Goal: Information Seeking & Learning: Learn about a topic

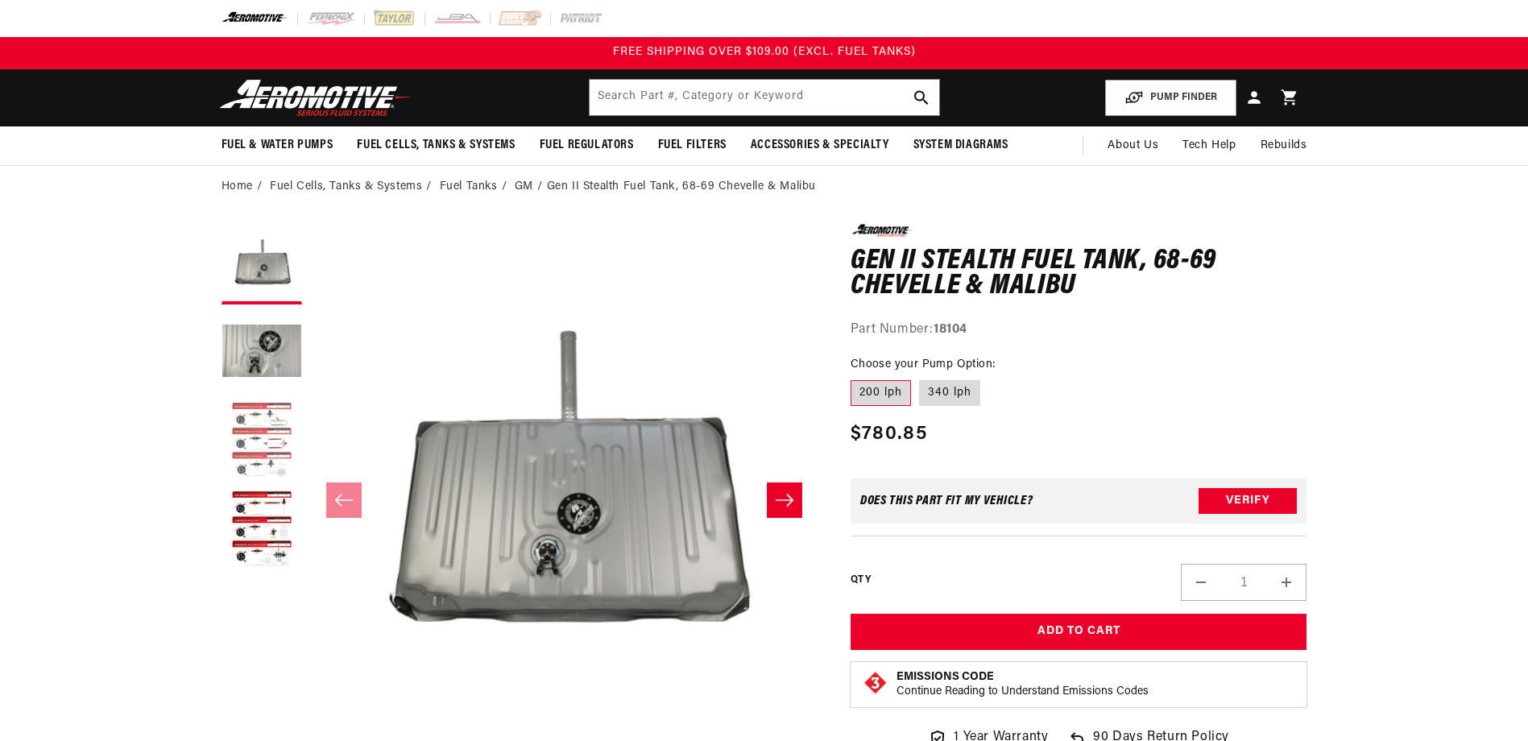
click at [274, 420] on button "Load image 3 in gallery view" at bounding box center [262, 441] width 81 height 81
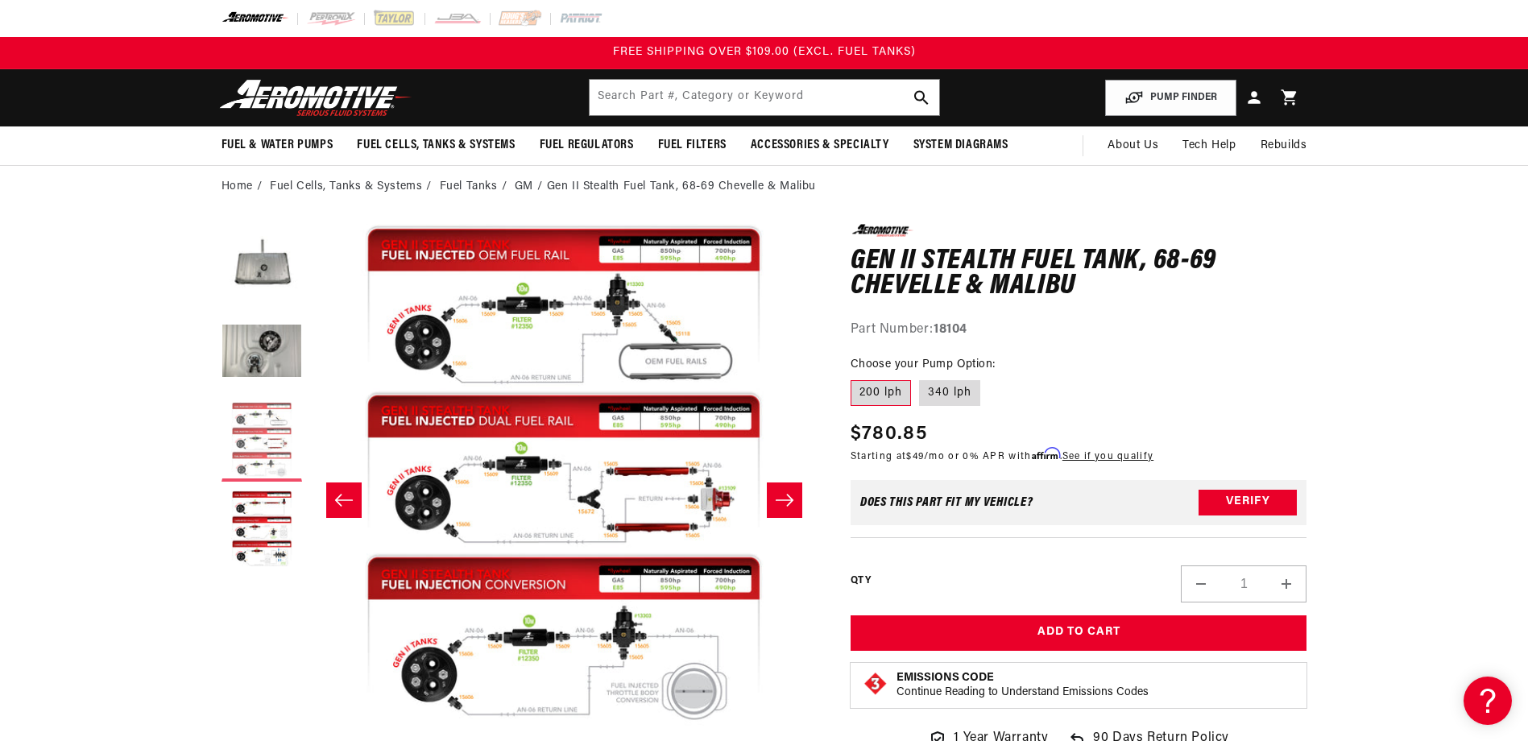
click at [284, 439] on button "Load image 3 in gallery view" at bounding box center [262, 441] width 81 height 81
click at [272, 464] on button "Load image 3 in gallery view" at bounding box center [262, 441] width 81 height 81
click at [284, 350] on button "Load image 2 in gallery view" at bounding box center [262, 353] width 81 height 81
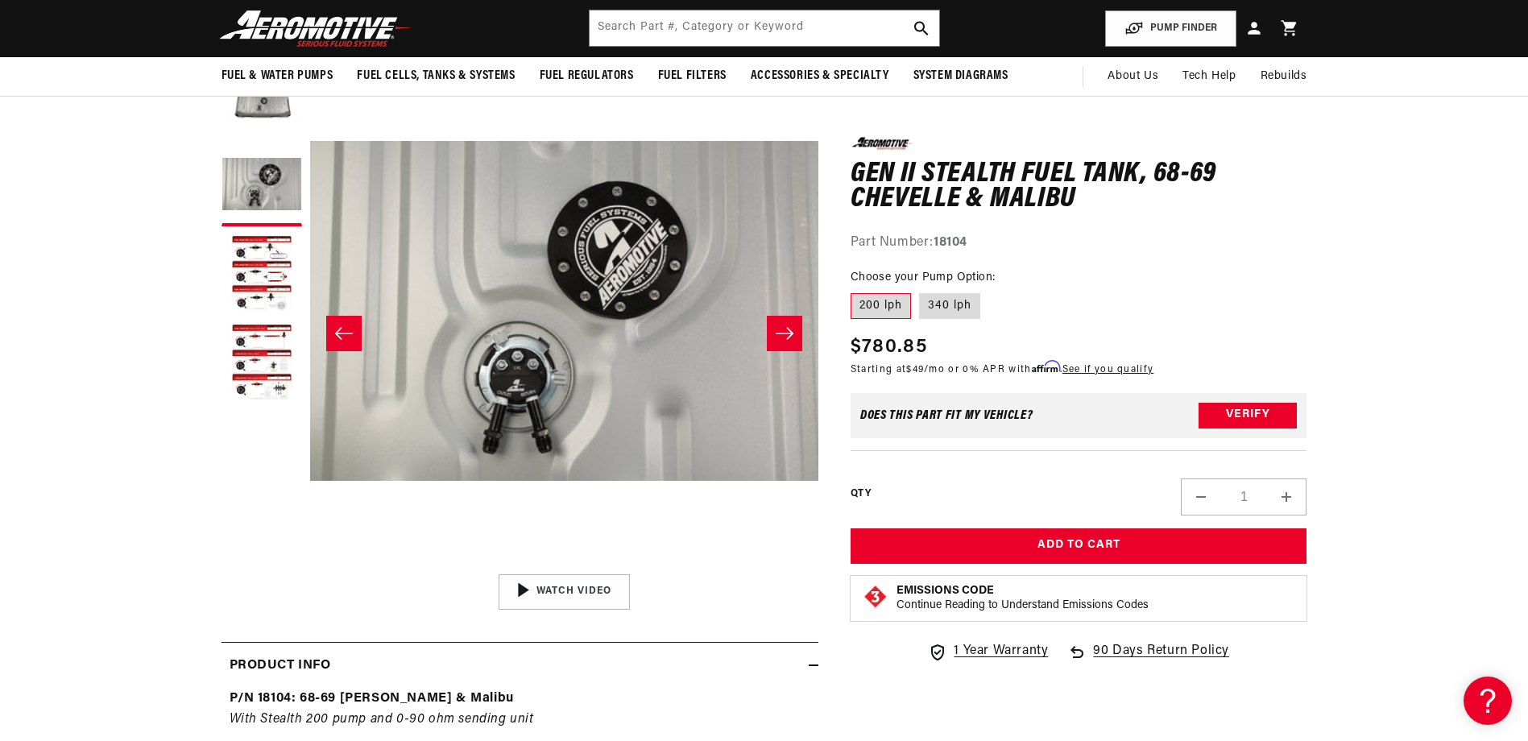
scroll to position [161, 0]
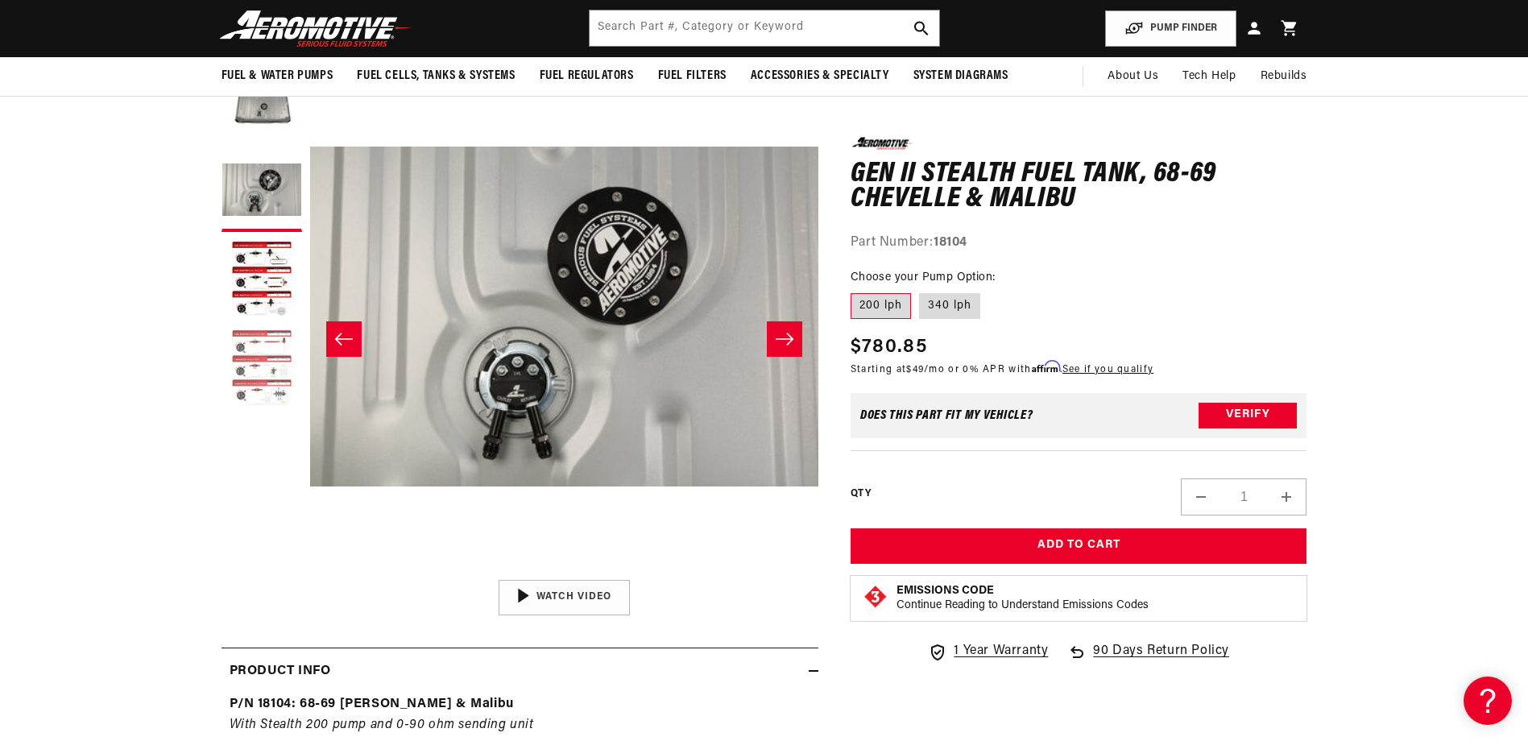
click at [274, 395] on button "Load image 4 in gallery view" at bounding box center [262, 369] width 81 height 81
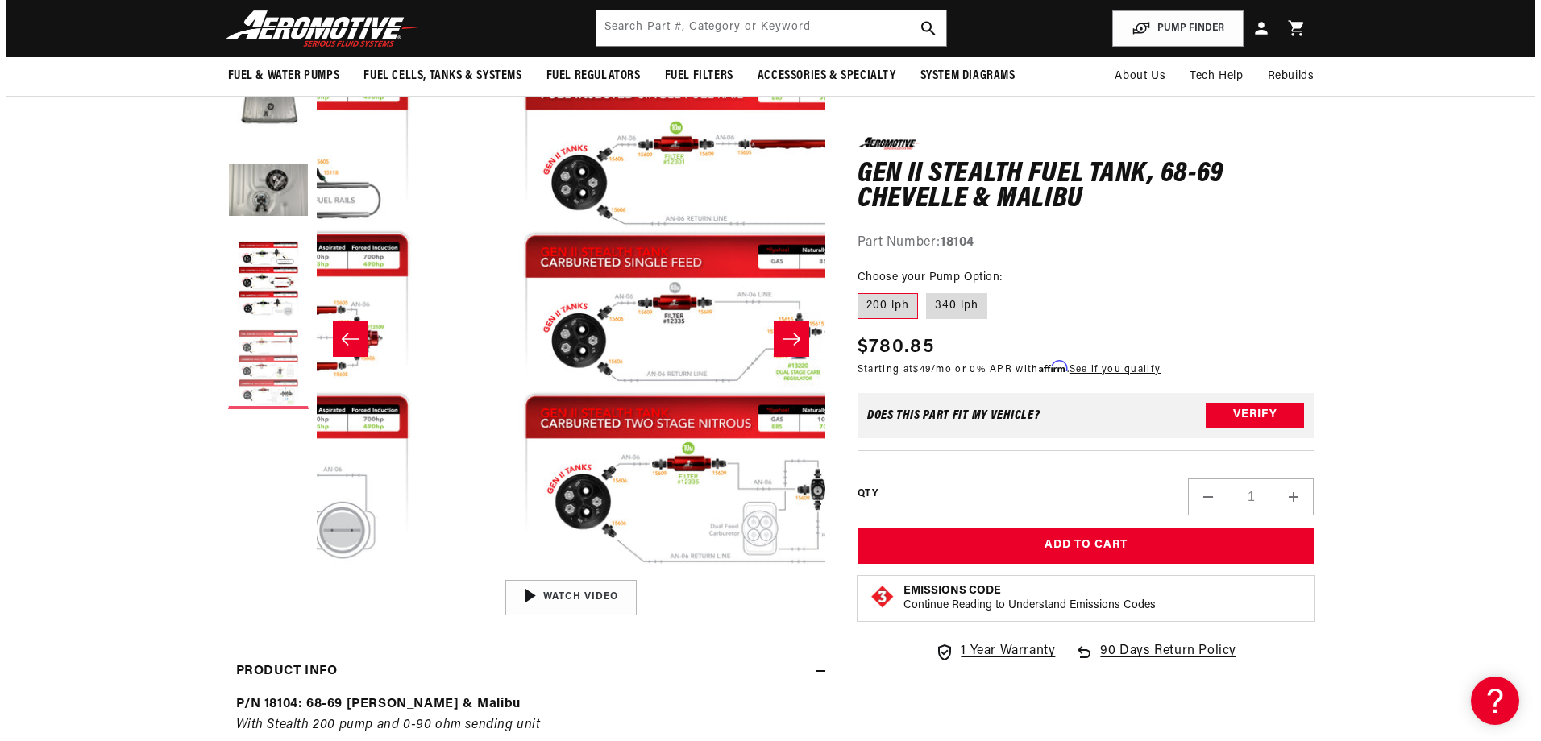
scroll to position [1, 1526]
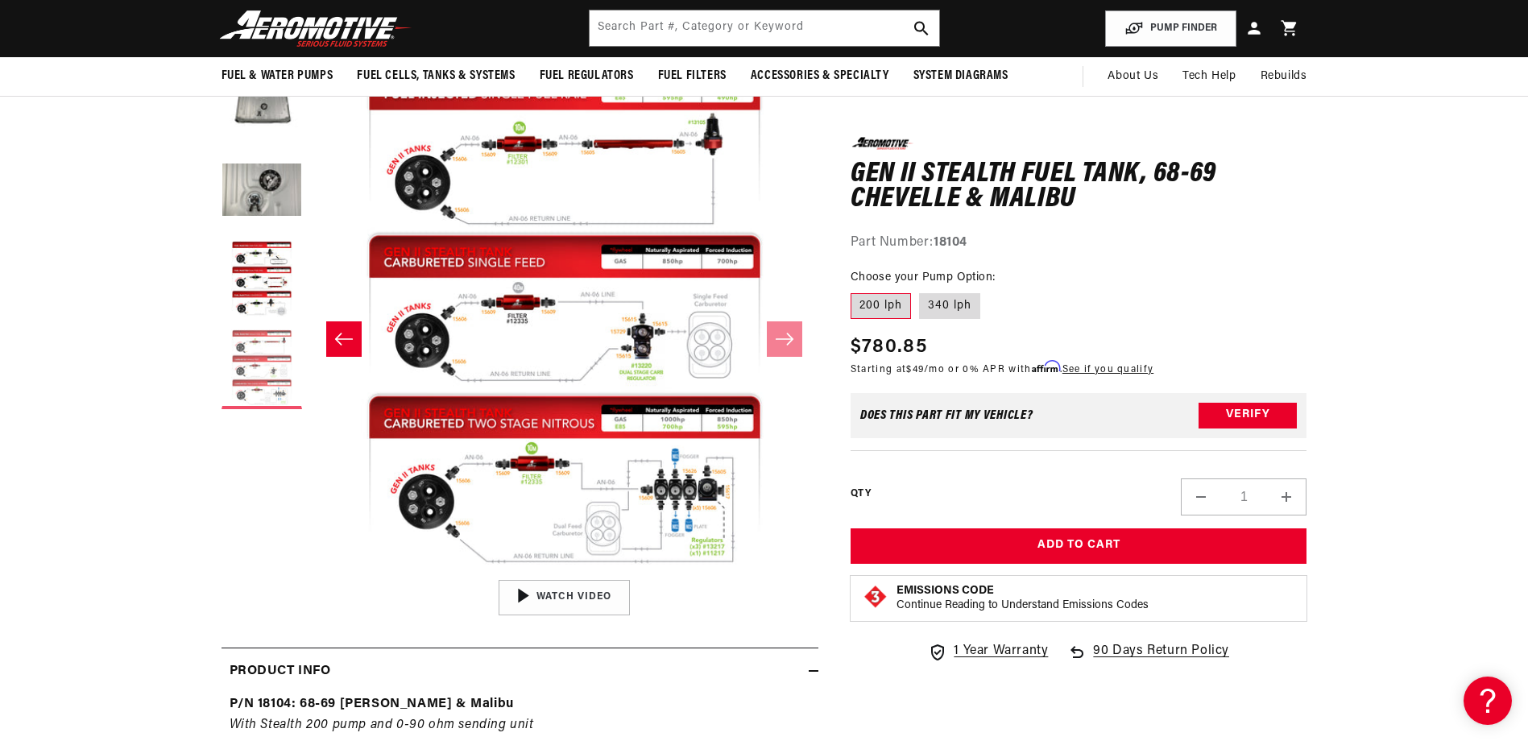
click at [272, 362] on button "Load image 4 in gallery view" at bounding box center [262, 369] width 81 height 81
click at [272, 363] on button "Load image 4 in gallery view" at bounding box center [262, 369] width 81 height 81
click at [272, 338] on button "Load image 4 in gallery view" at bounding box center [262, 369] width 81 height 81
click at [310, 571] on button "Open media 4 in modal" at bounding box center [310, 571] width 0 height 0
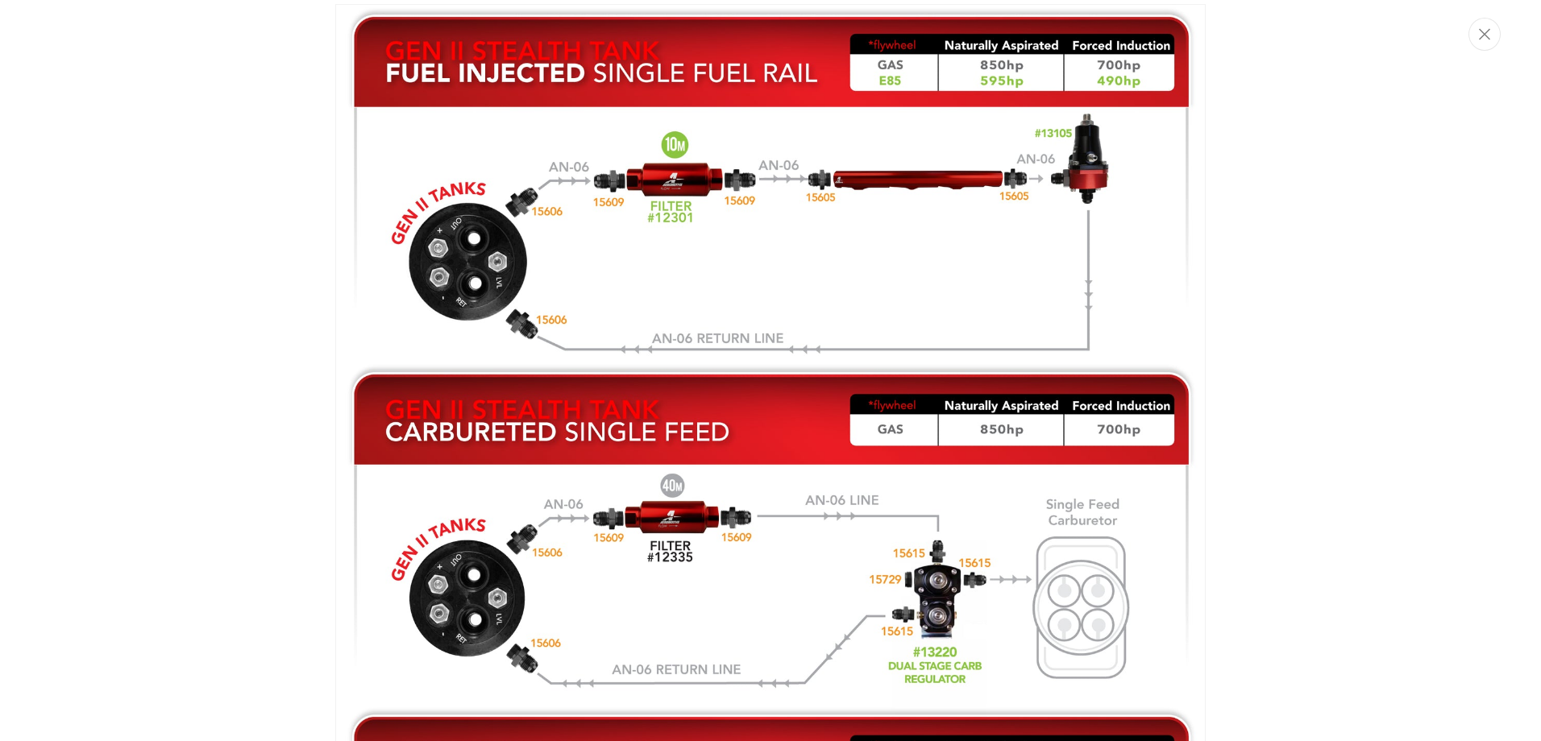
scroll to position [2474, 0]
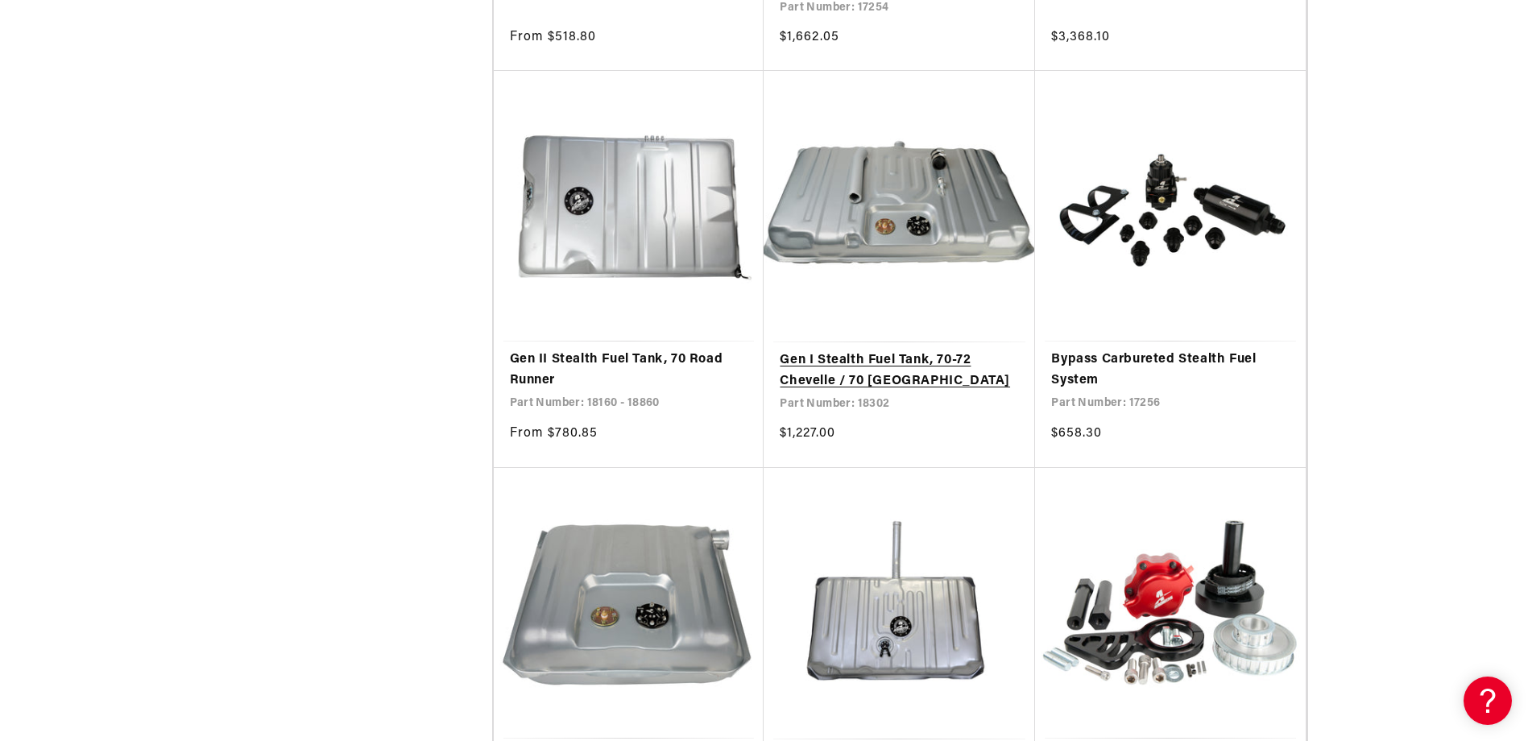
scroll to position [2014, 0]
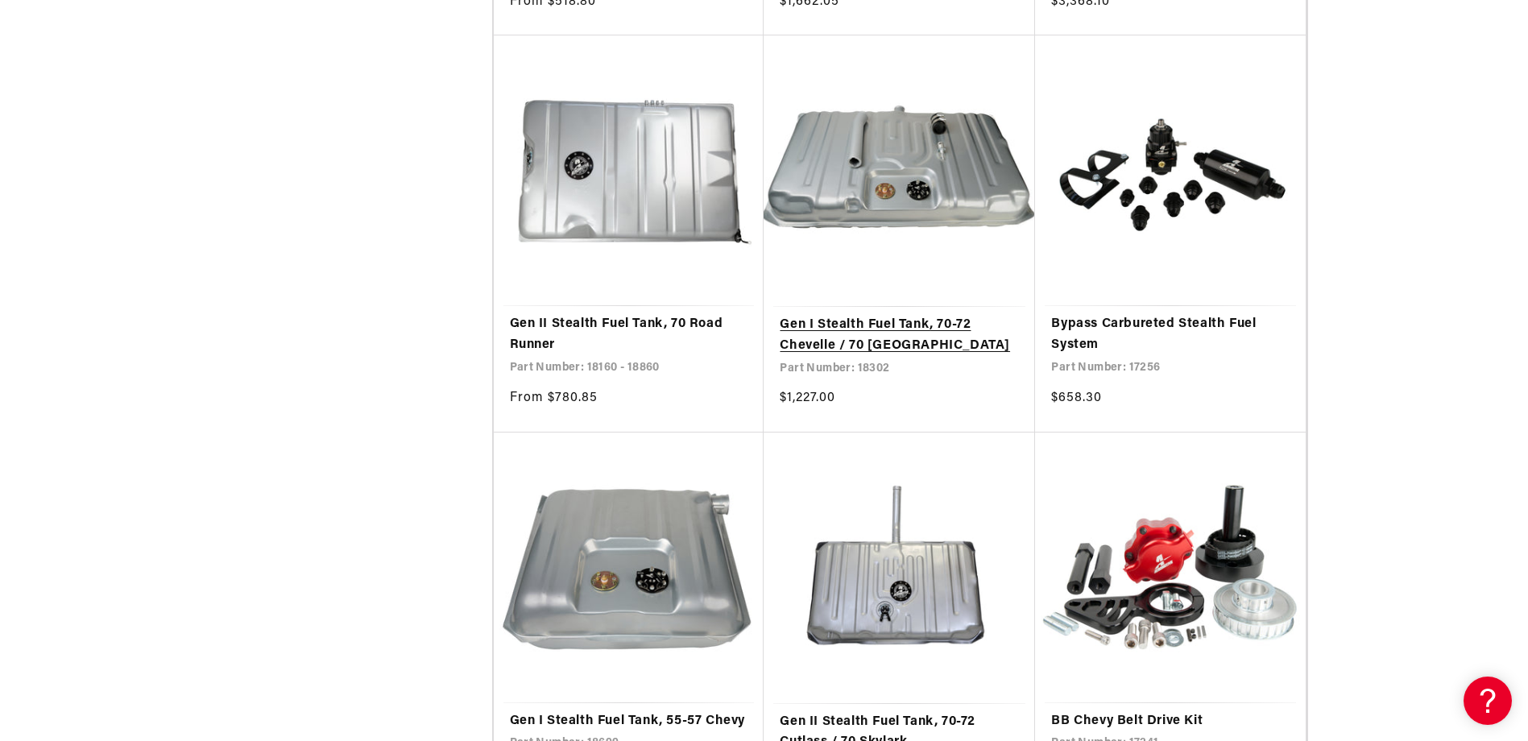
click at [911, 342] on link "Gen I Stealth Fuel Tank, 70-72 Chevelle / 70 [GEOGRAPHIC_DATA]" at bounding box center [899, 335] width 239 height 41
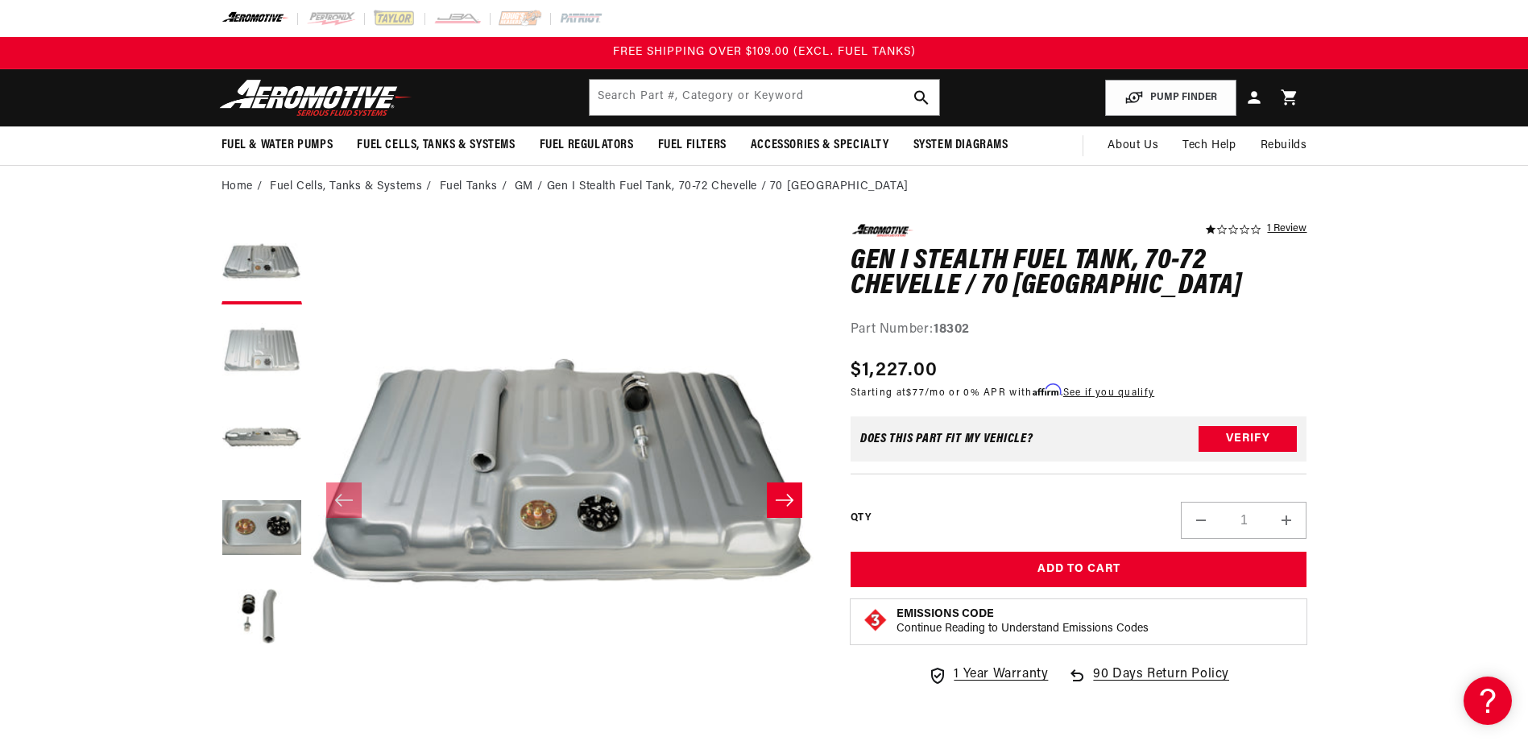
click at [274, 352] on button "Load image 2 in gallery view" at bounding box center [262, 353] width 81 height 81
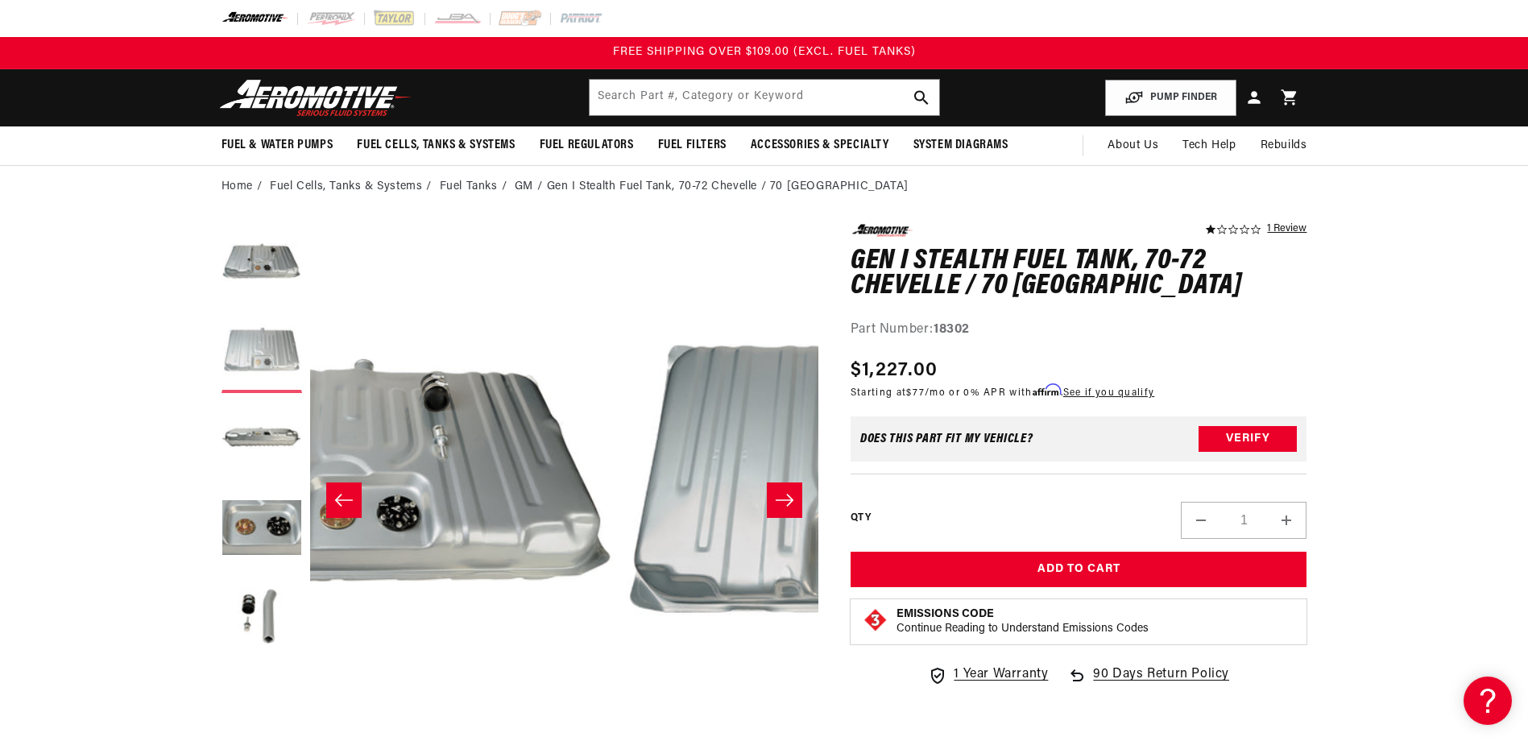
scroll to position [0, 508]
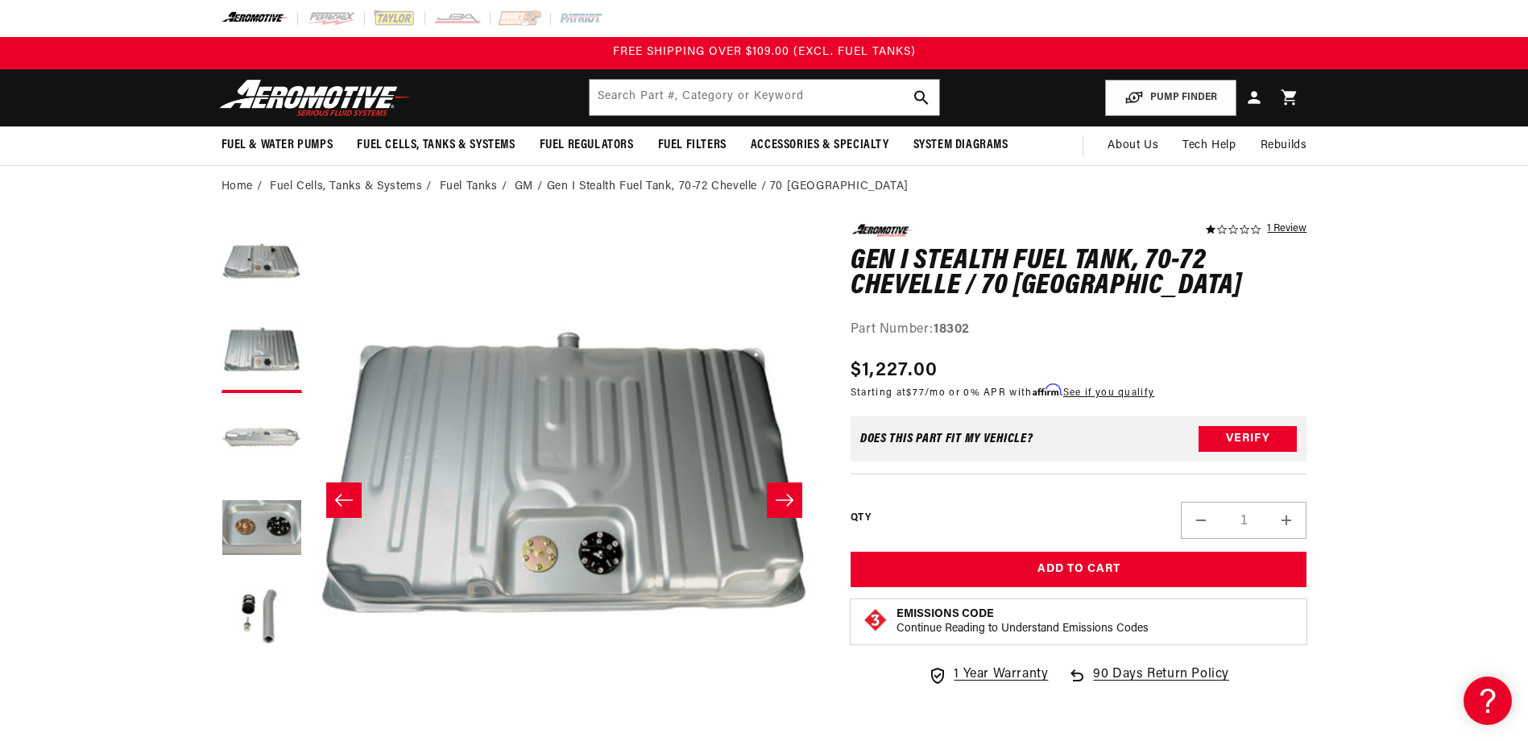
click at [281, 437] on button "Load image 3 in gallery view" at bounding box center [262, 441] width 81 height 81
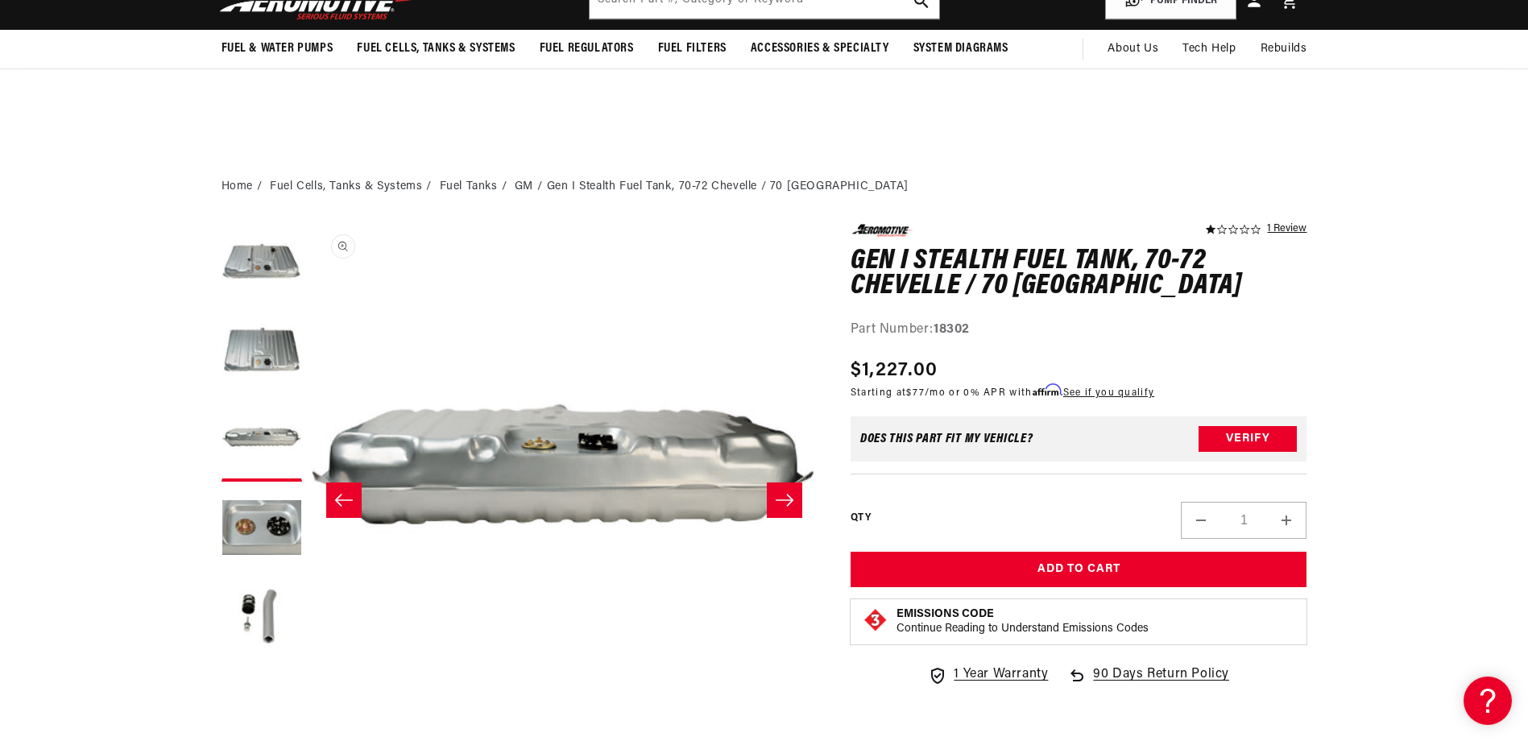
scroll to position [242, 0]
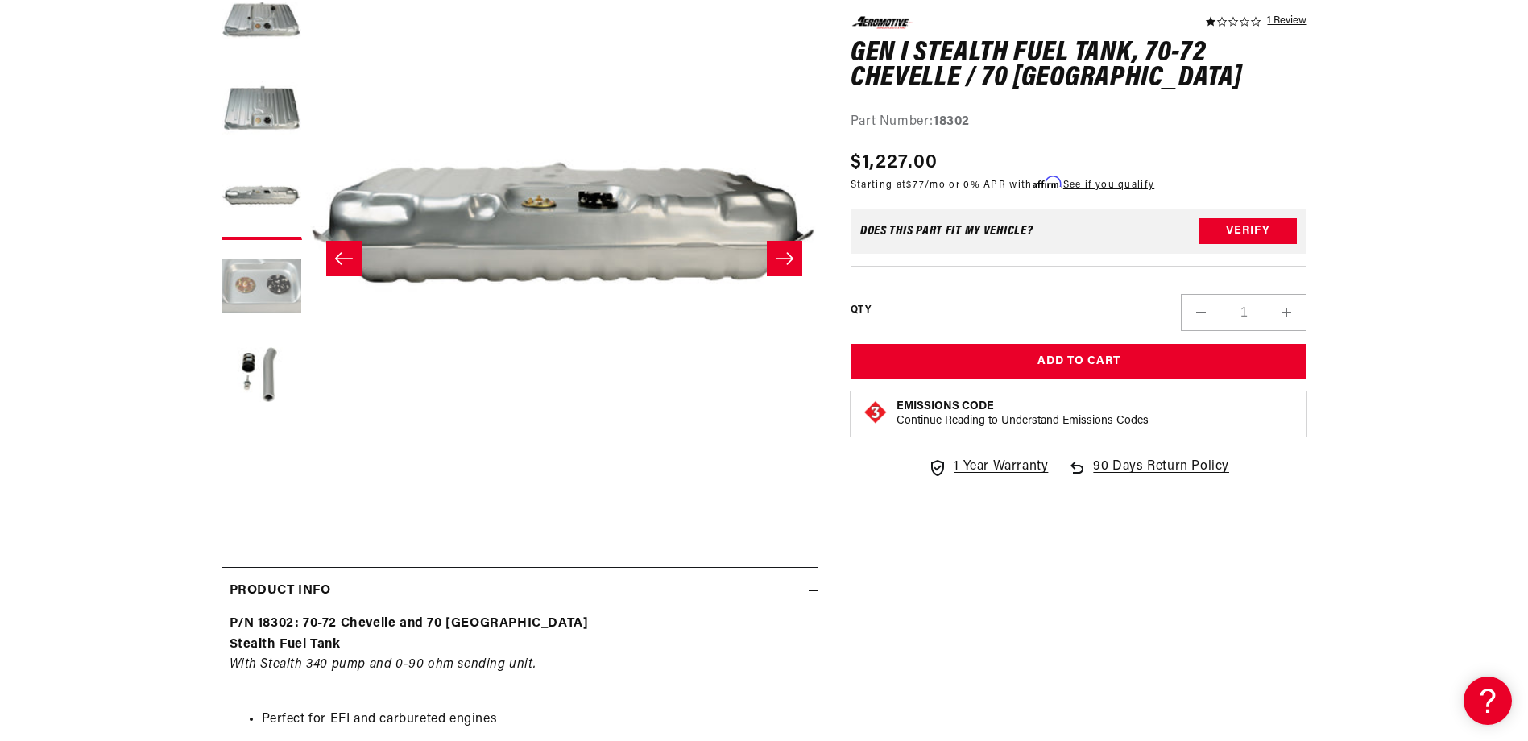
click at [286, 291] on button "Load image 4 in gallery view" at bounding box center [262, 288] width 81 height 81
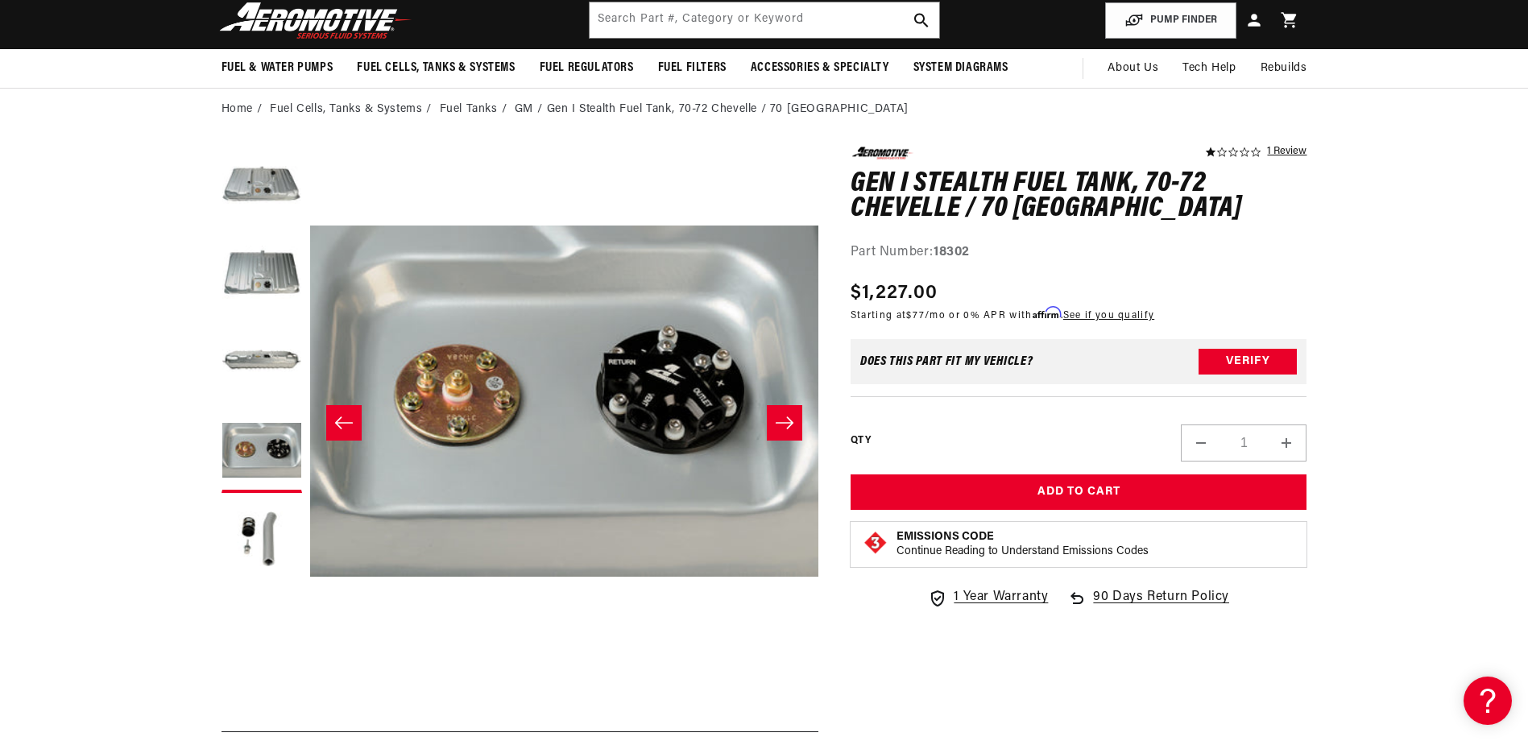
scroll to position [0, 0]
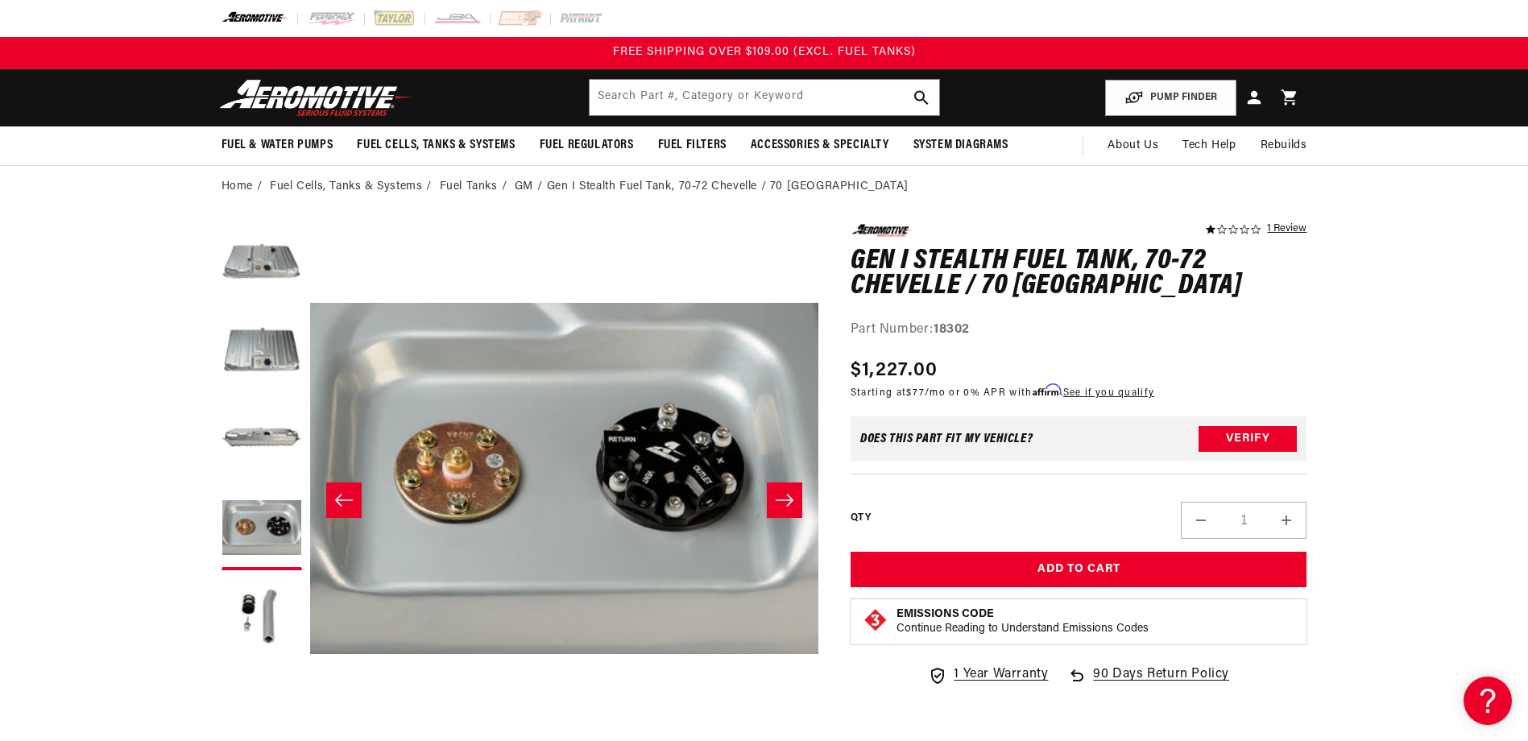
click at [1256, 98] on icon at bounding box center [1254, 97] width 21 height 21
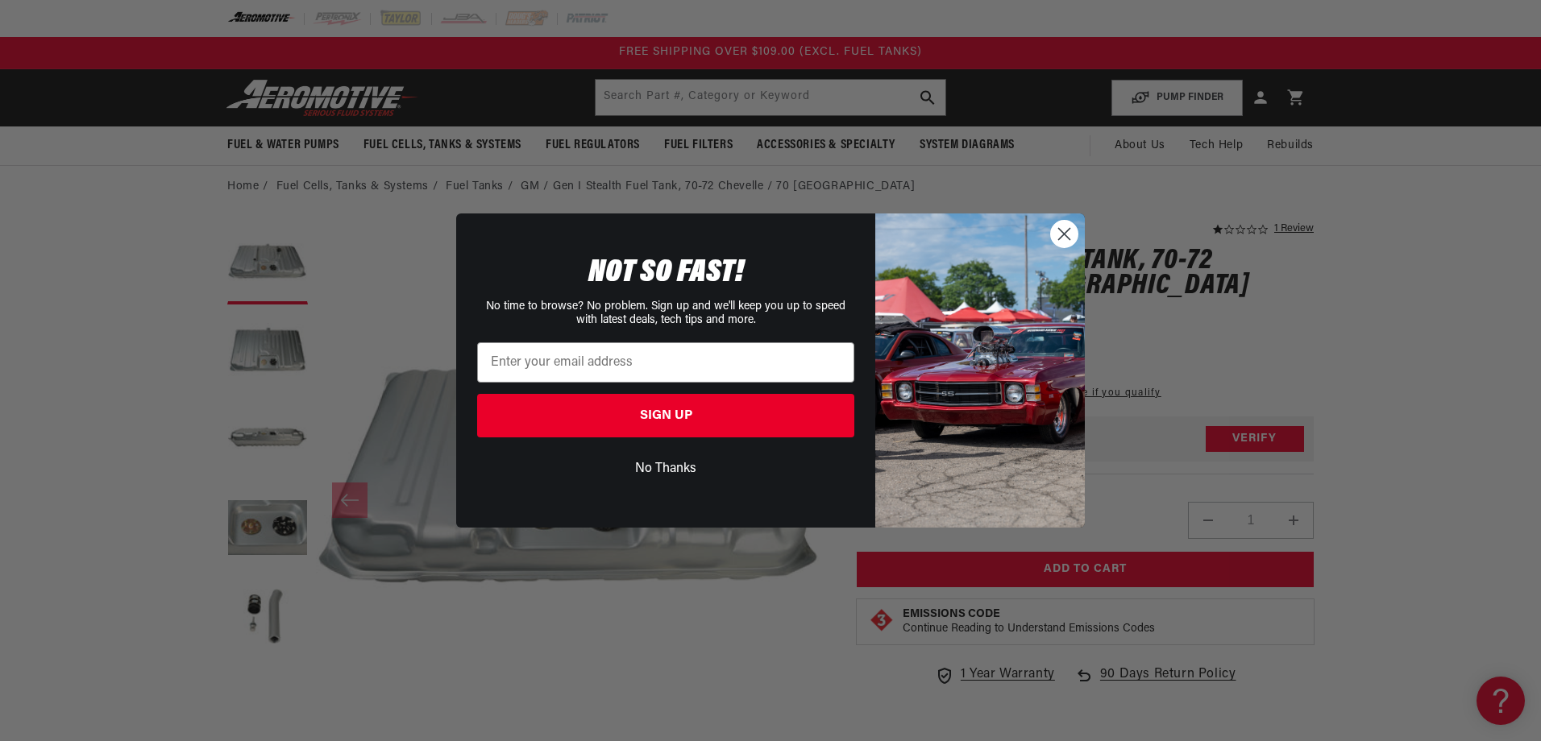
click at [657, 463] on button "No Thanks" at bounding box center [665, 469] width 377 height 31
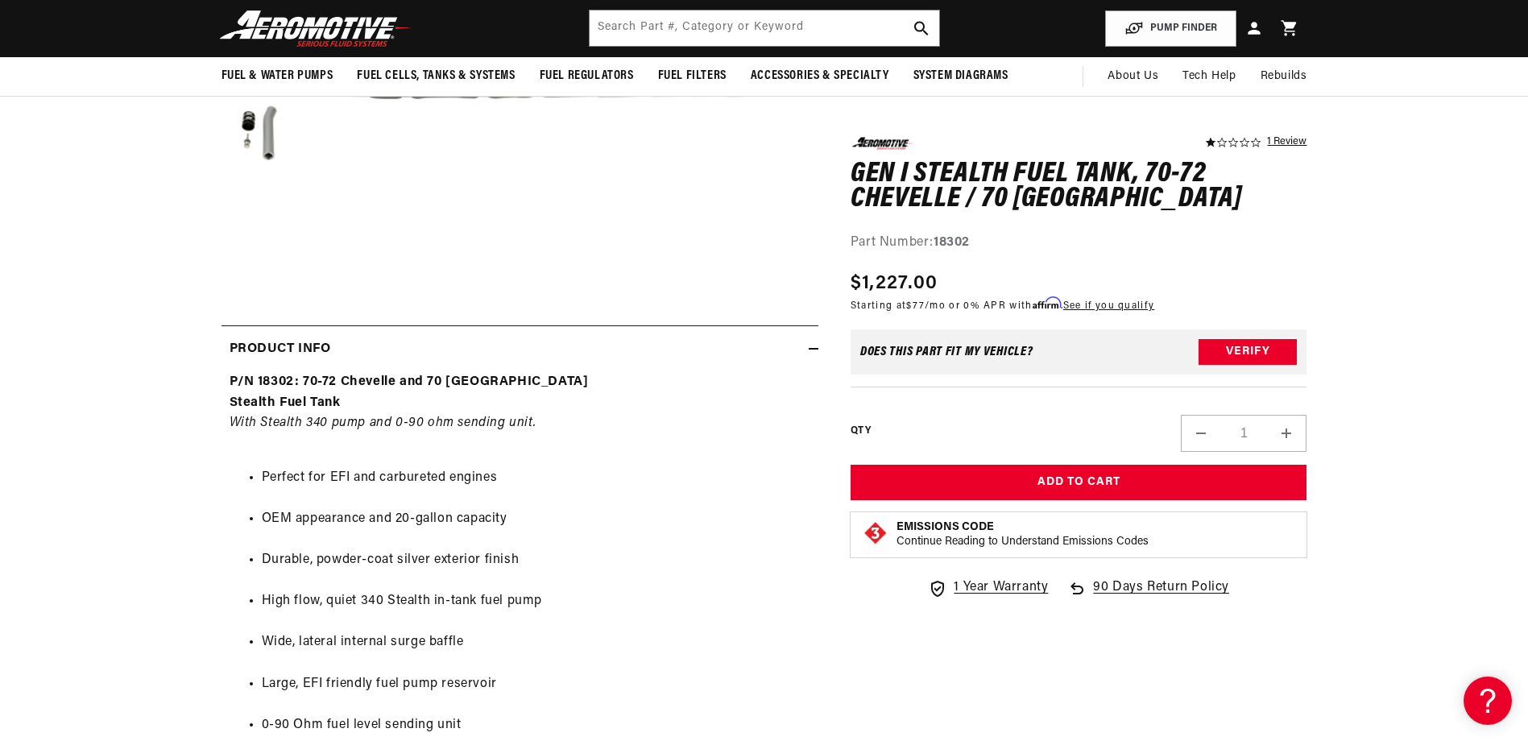
scroll to position [161, 0]
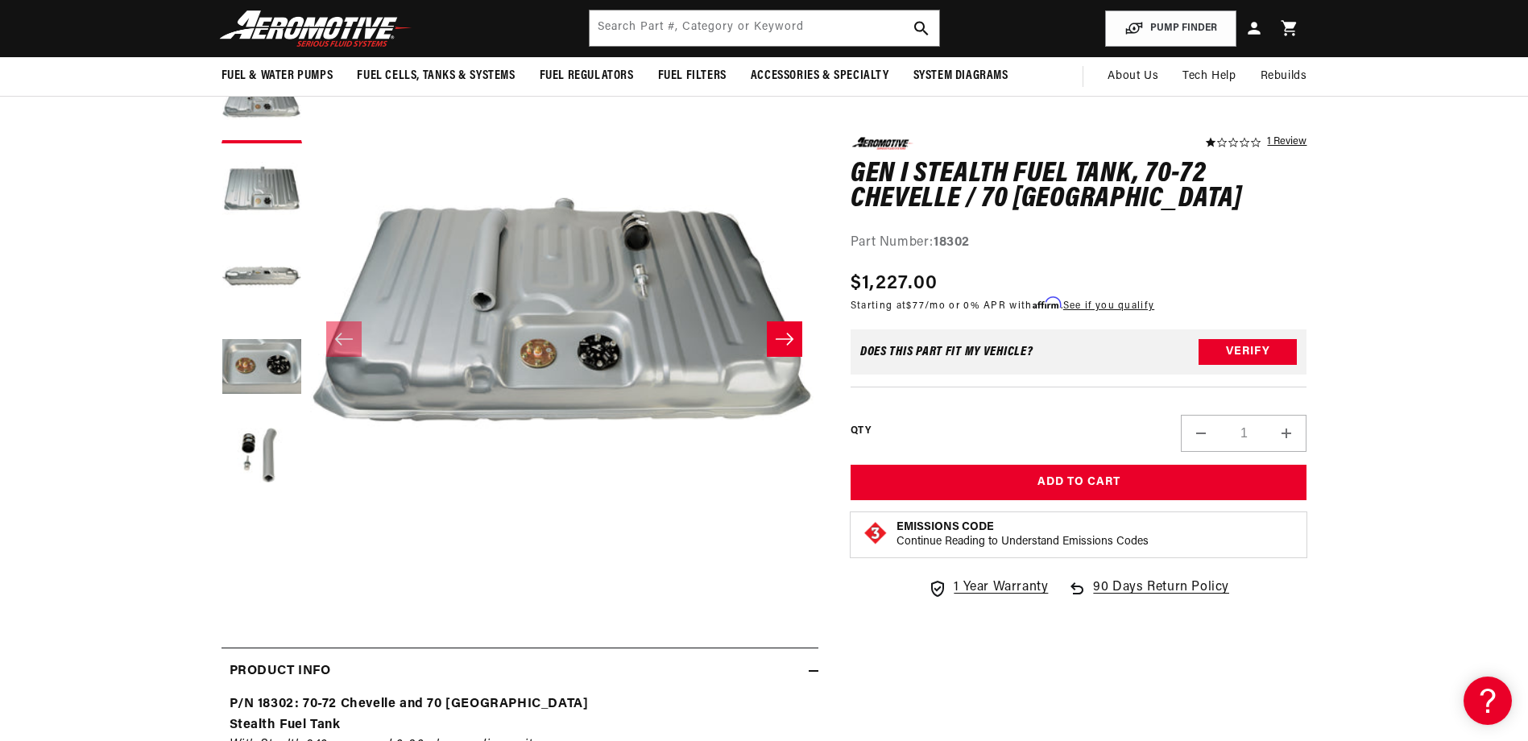
click at [786, 339] on icon "Slide right" at bounding box center [785, 339] width 18 height 12
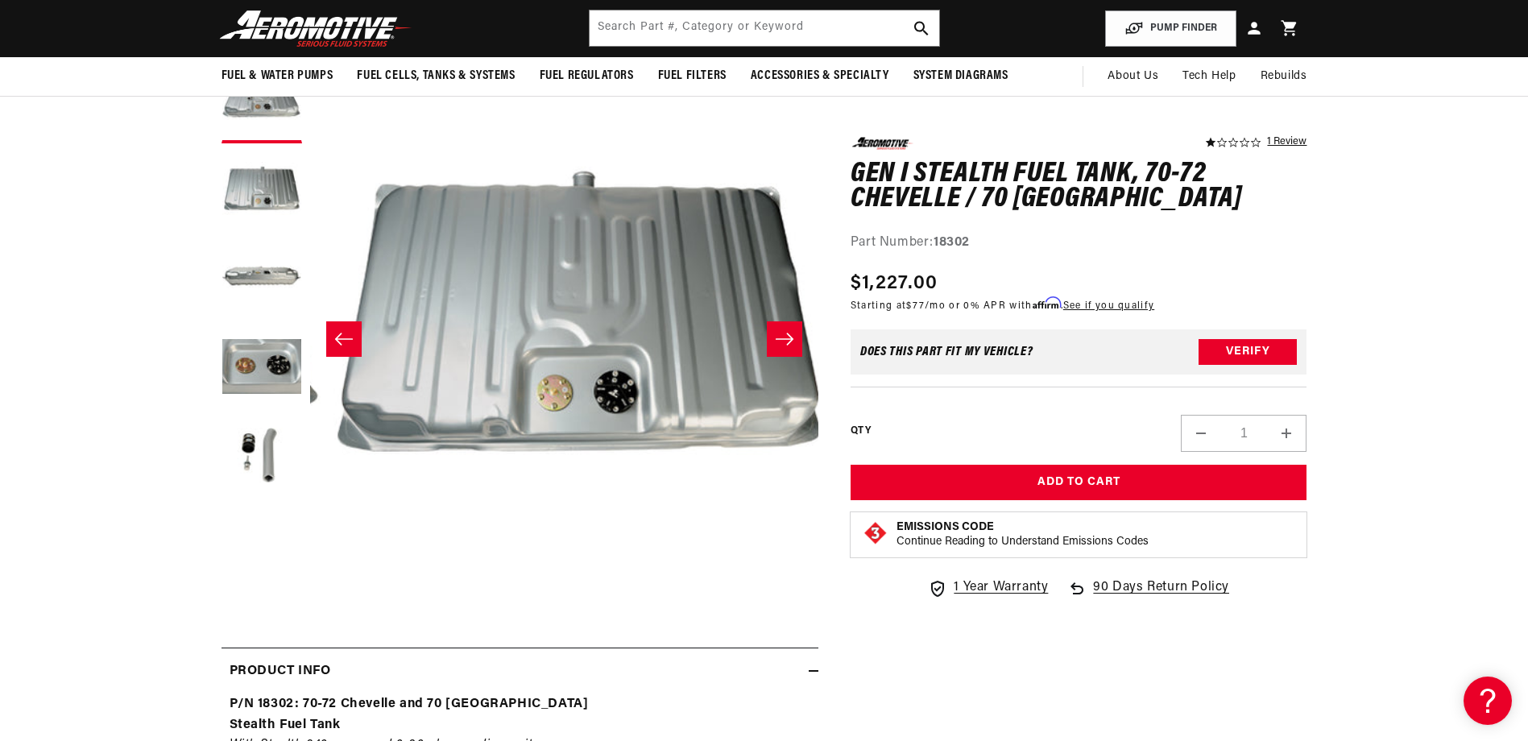
scroll to position [0, 508]
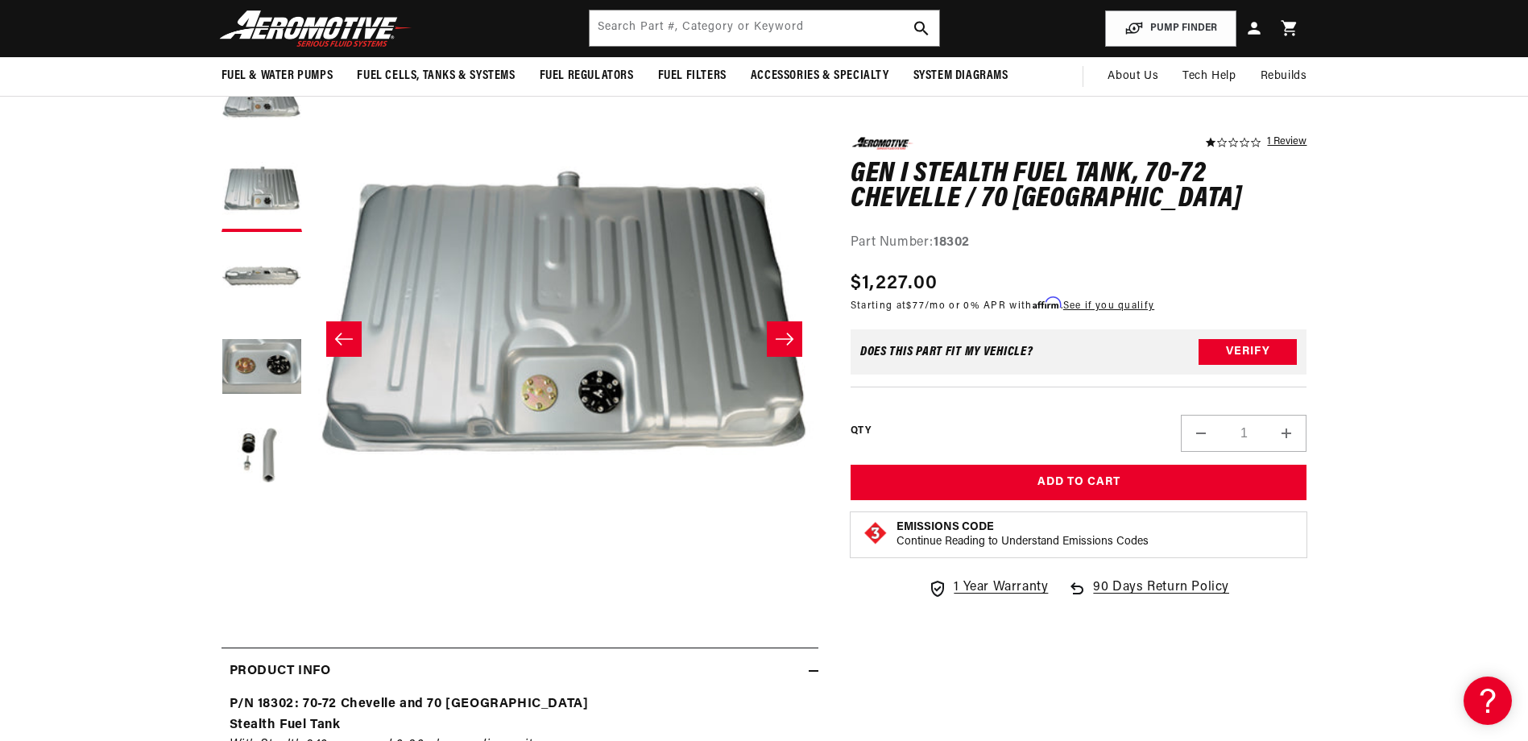
click at [784, 339] on icon "Slide right" at bounding box center [785, 339] width 18 height 12
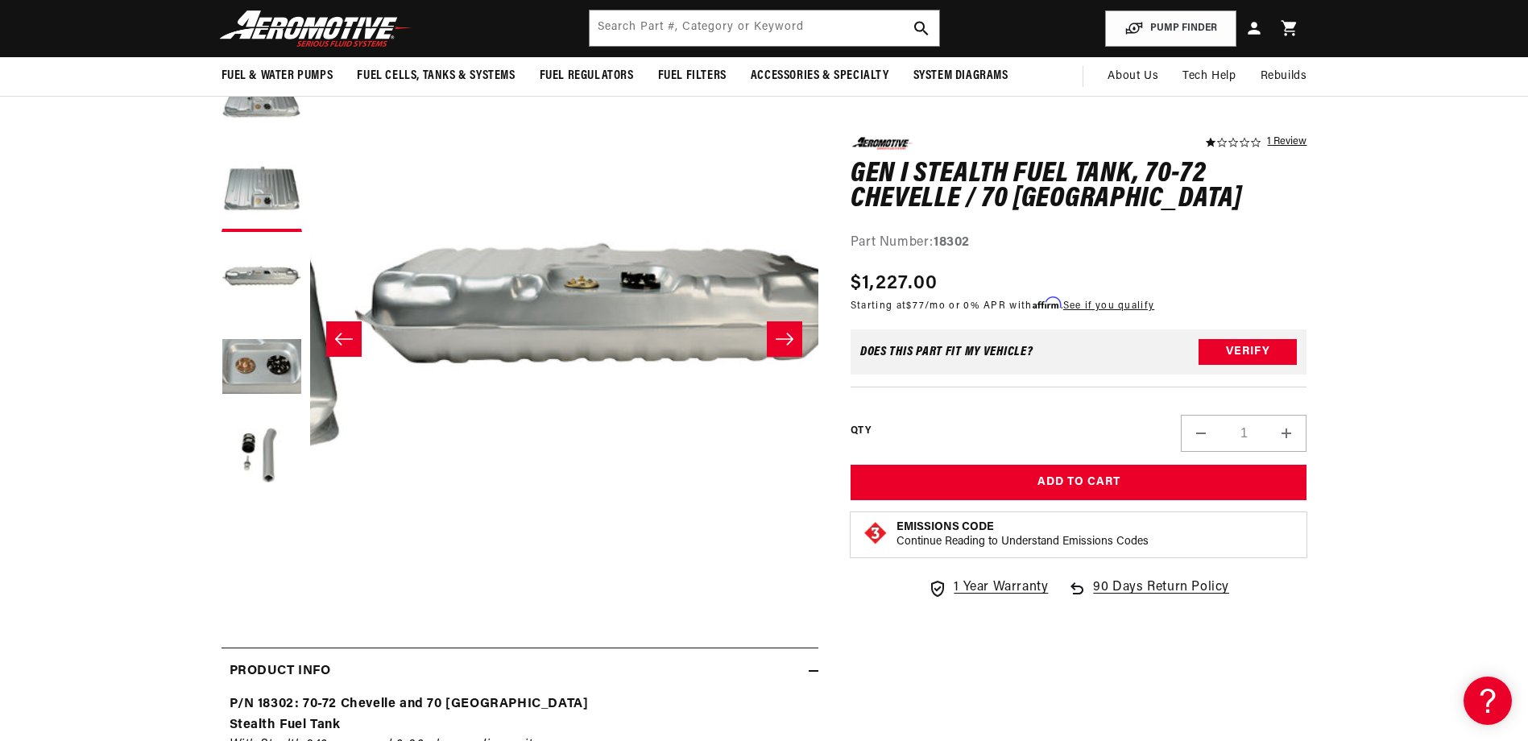
scroll to position [0, 1018]
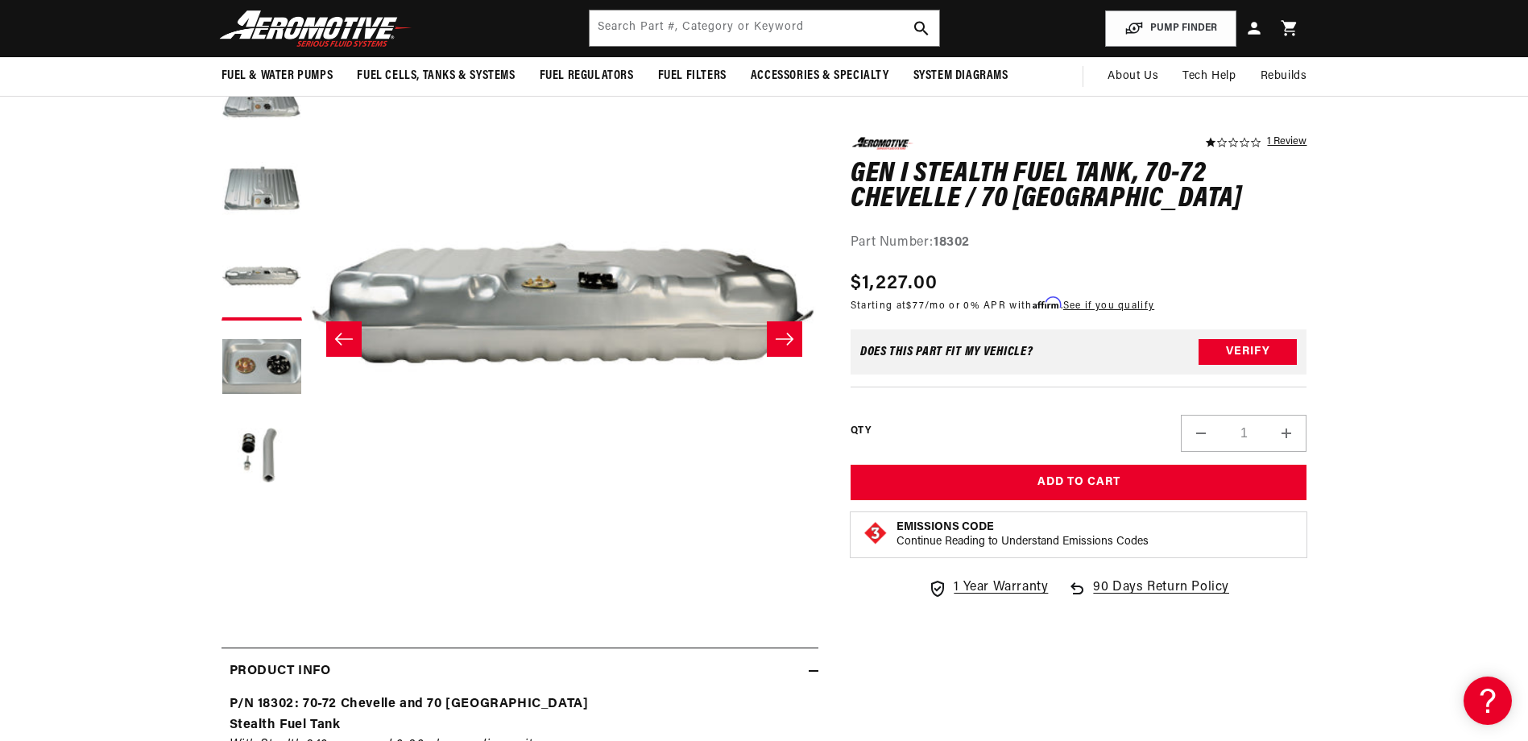
click at [784, 339] on icon "Slide right" at bounding box center [785, 339] width 18 height 12
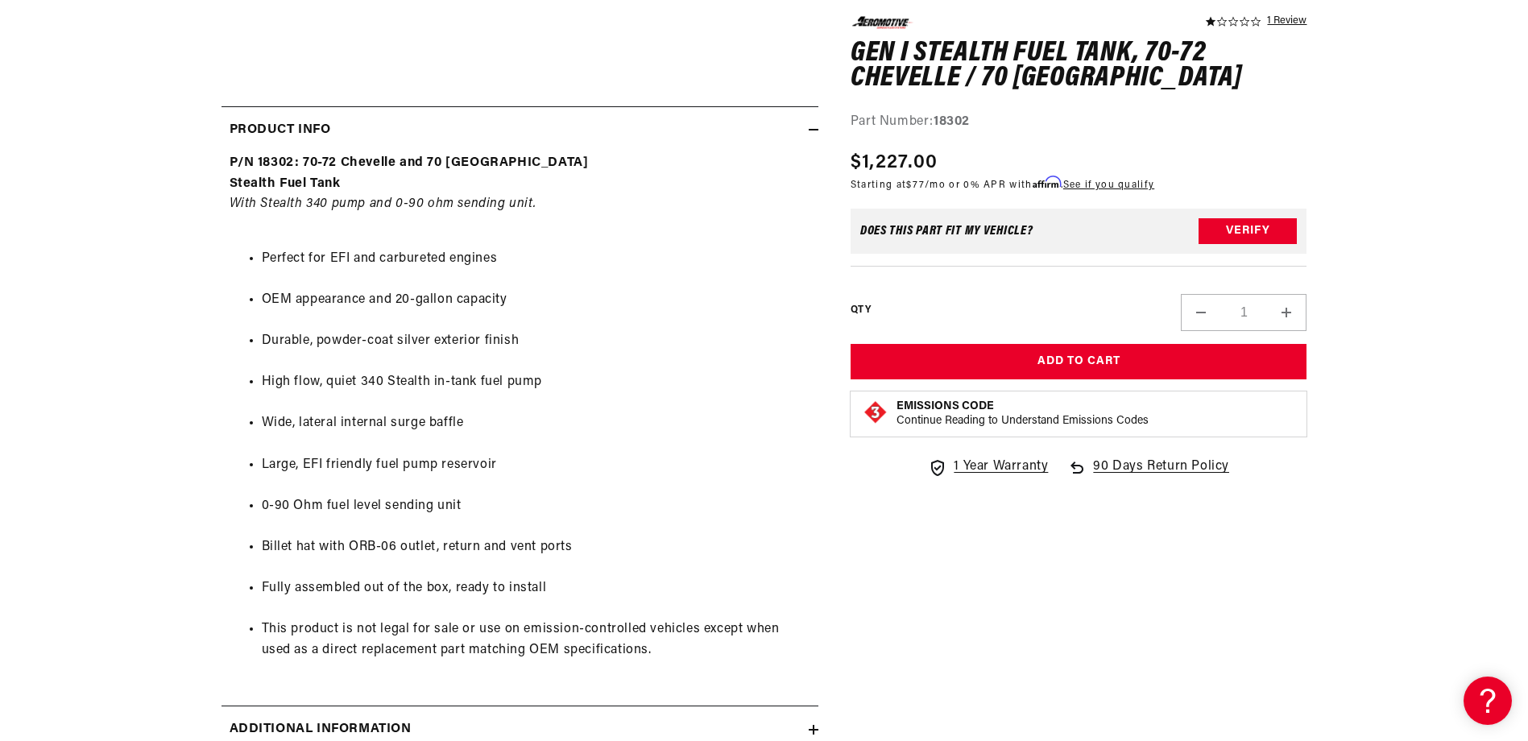
scroll to position [645, 0]
